Goal: Navigation & Orientation: Find specific page/section

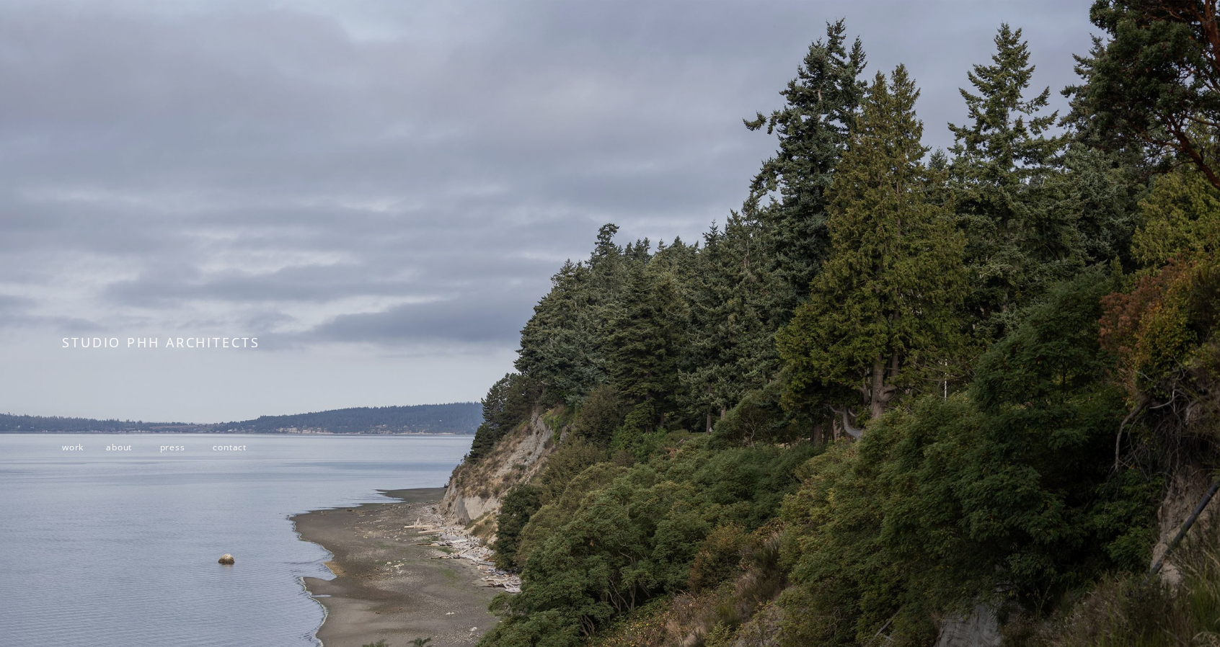
click at [64, 450] on span "work" at bounding box center [73, 447] width 22 height 12
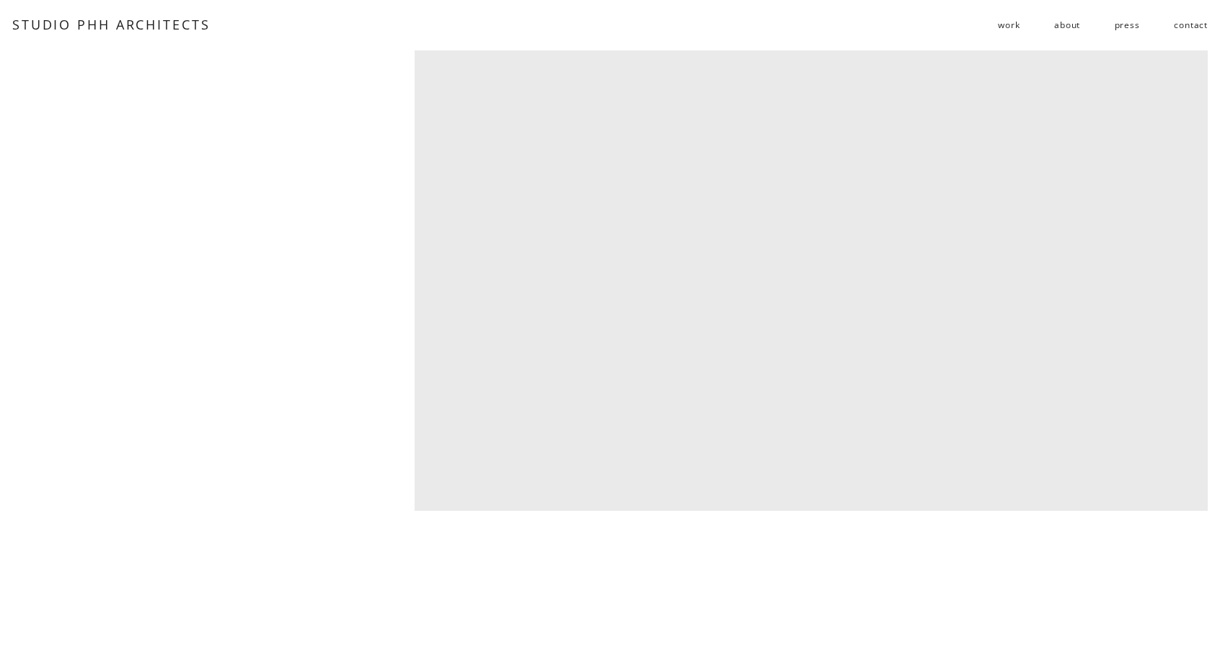
scroll to position [5334, 0]
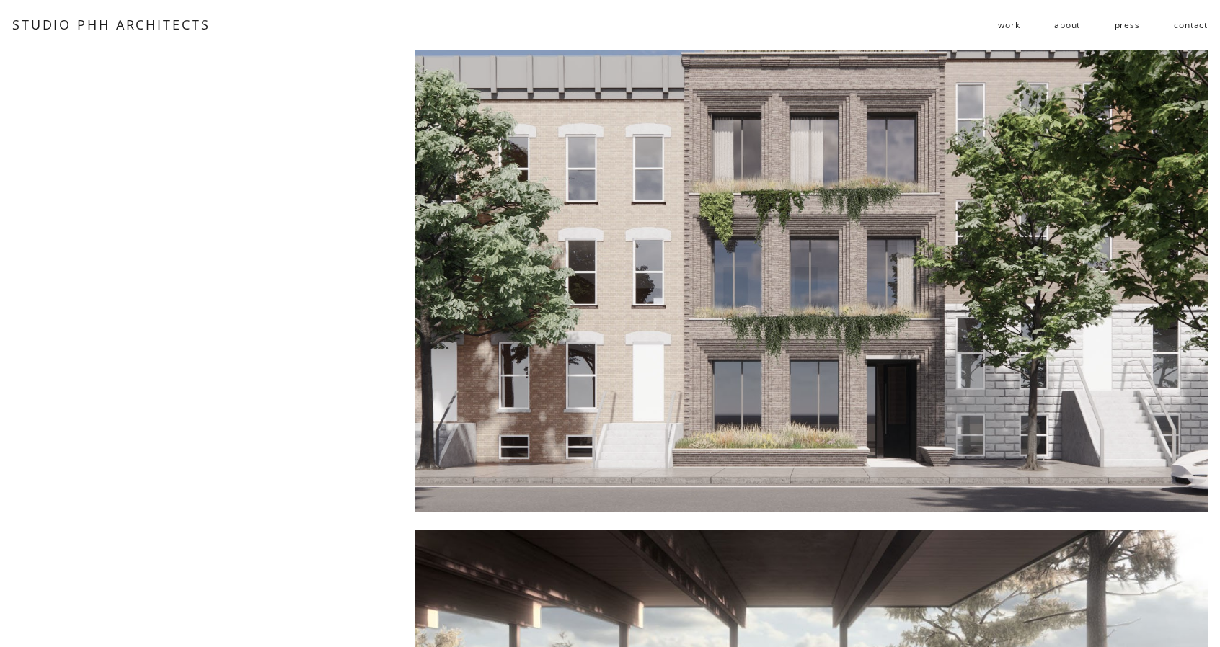
click at [597, 166] on div at bounding box center [810, 258] width 793 height 507
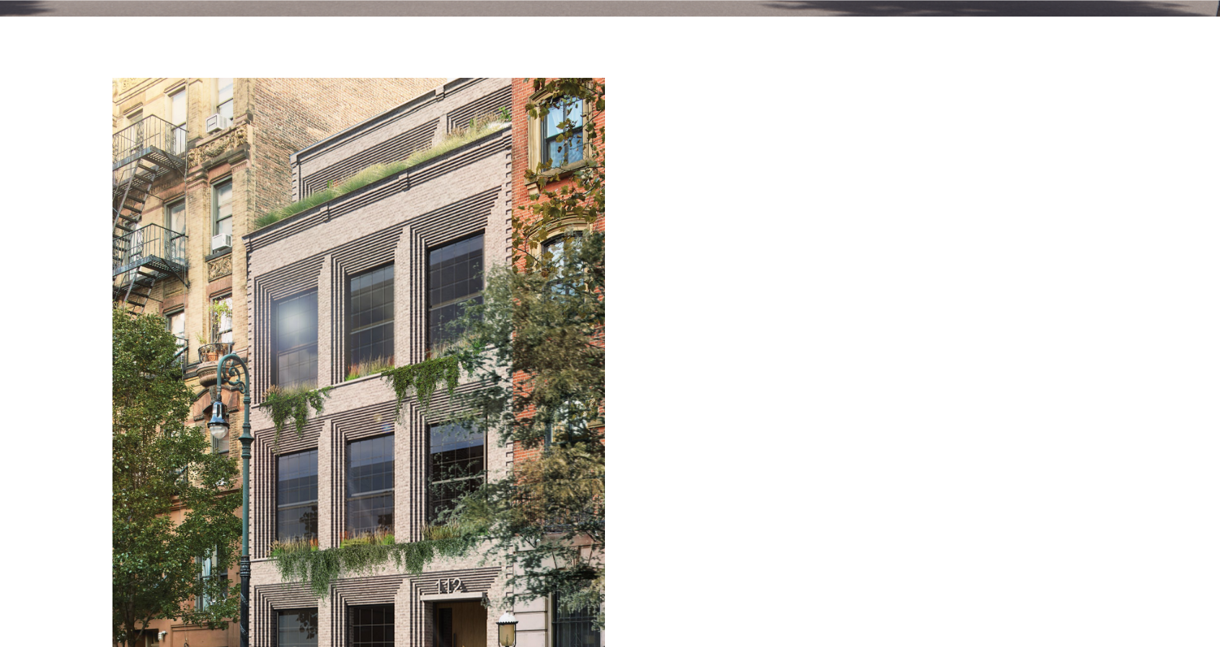
scroll to position [865, 0]
